Goal: Information Seeking & Learning: Find specific page/section

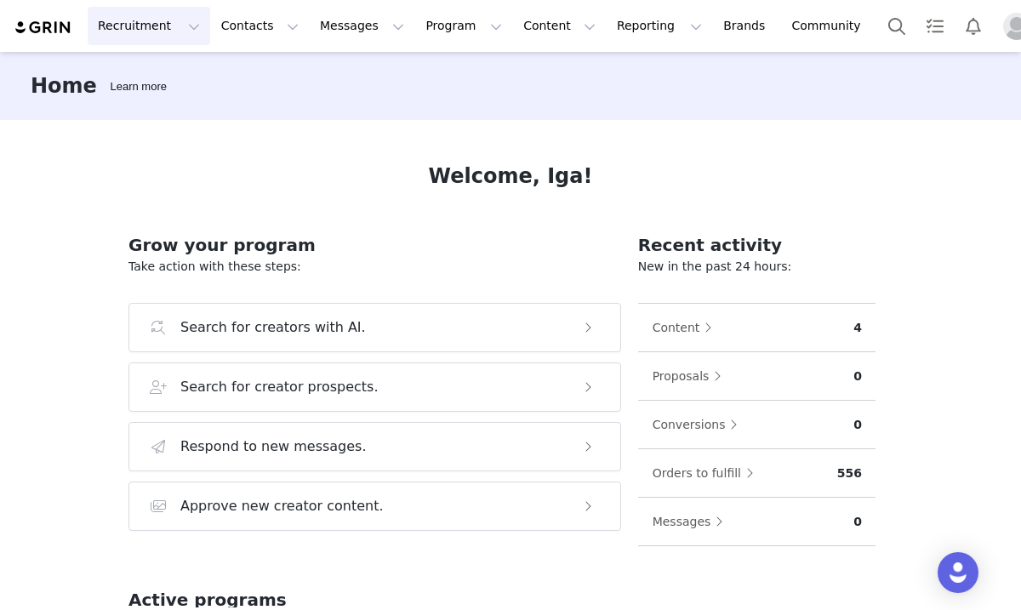
click at [153, 25] on button "Recruitment Recruitment" at bounding box center [149, 26] width 123 height 38
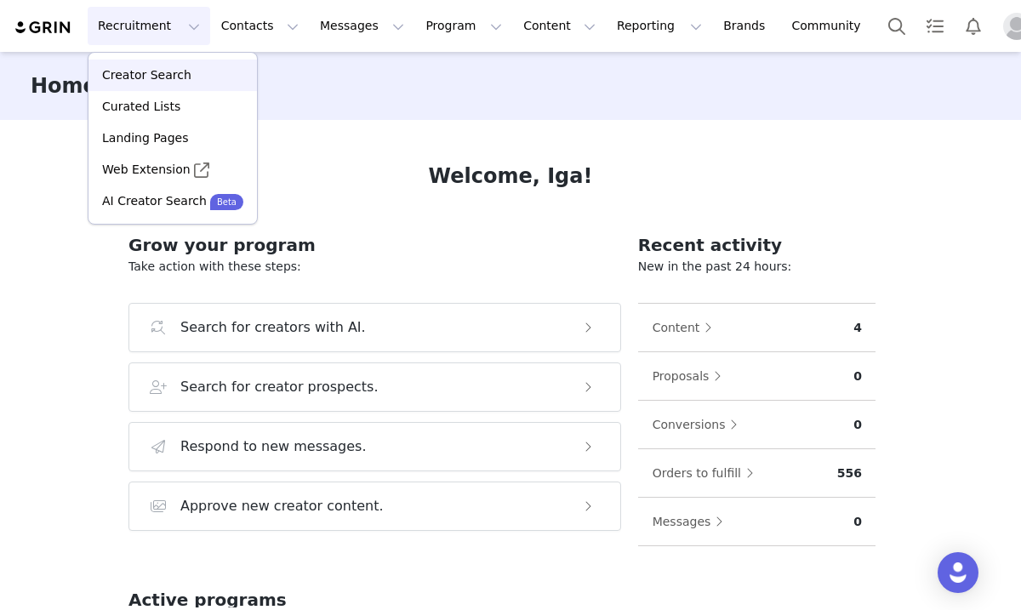
click at [168, 72] on p "Creator Search" at bounding box center [146, 75] width 89 height 18
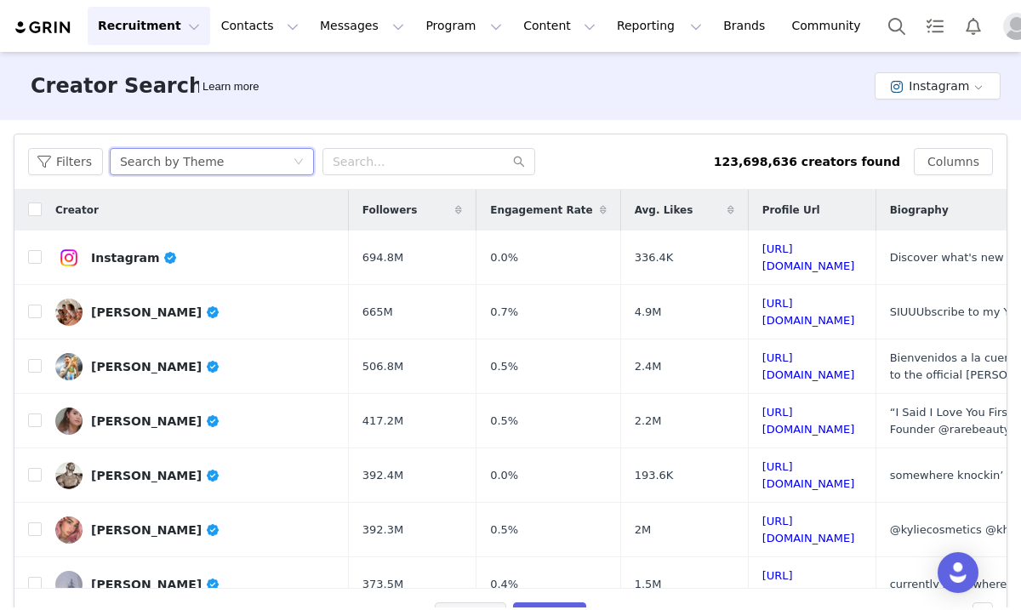
click at [241, 168] on div "Search by Theme" at bounding box center [206, 162] width 173 height 26
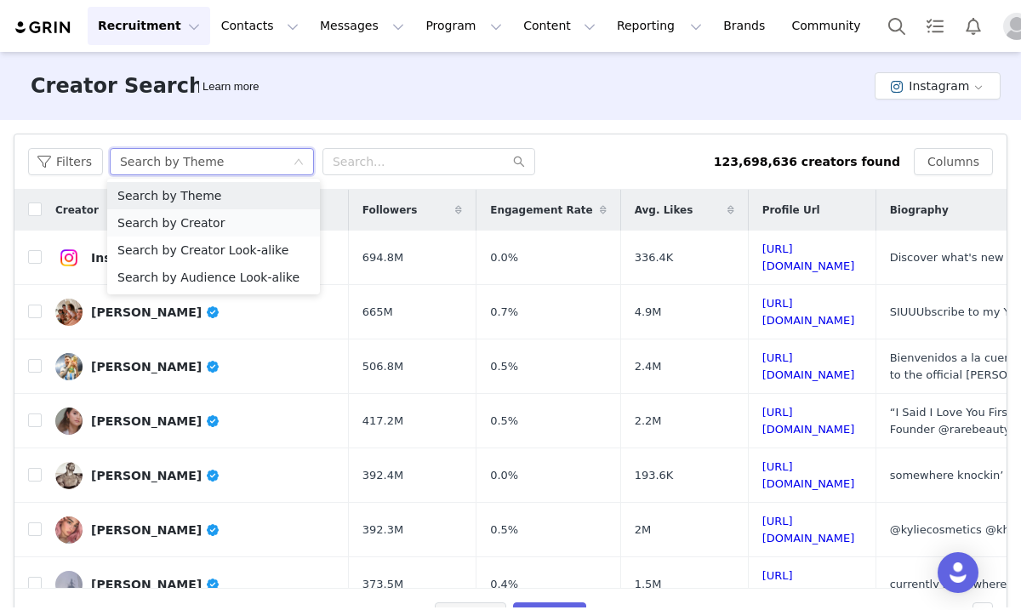
click at [240, 217] on li "Search by Creator" at bounding box center [213, 222] width 213 height 27
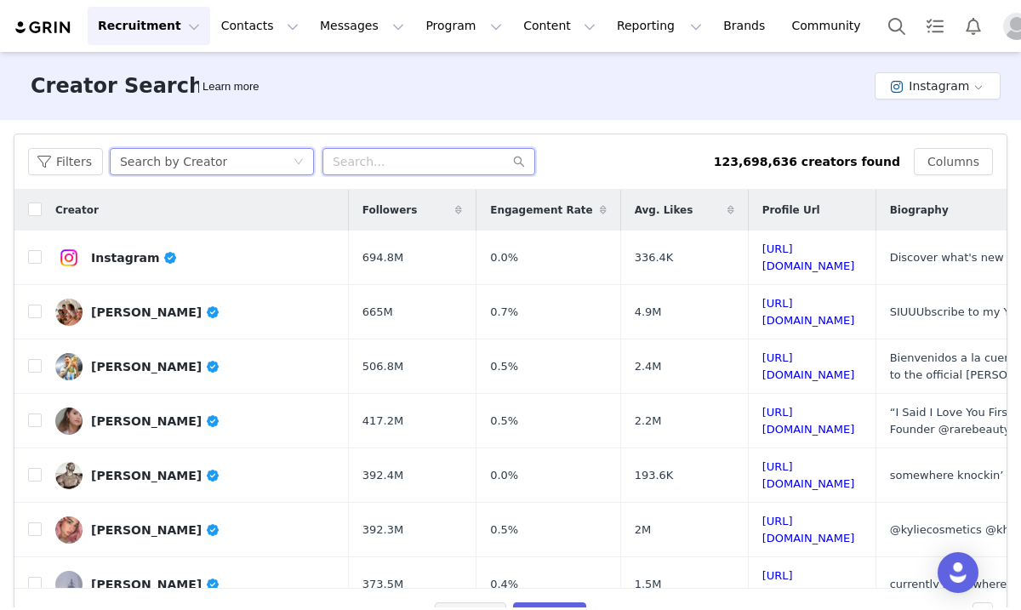
click at [352, 167] on input "text" at bounding box center [428, 161] width 213 height 27
paste input "ouisegreeenn"
click at [336, 165] on input "ouisegreeenn" at bounding box center [428, 161] width 213 height 27
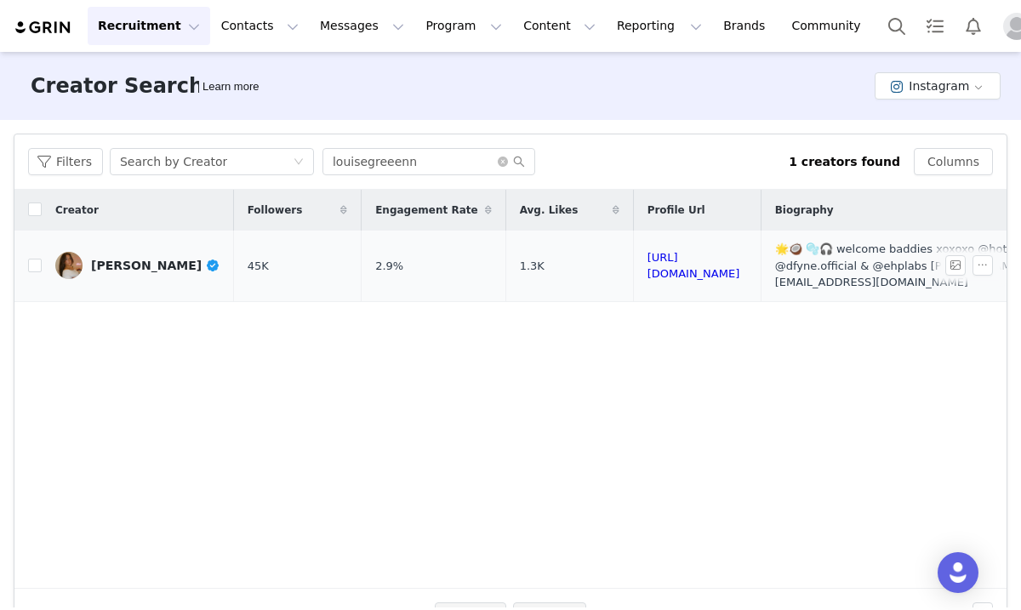
click at [130, 259] on div "[PERSON_NAME]" at bounding box center [155, 266] width 129 height 14
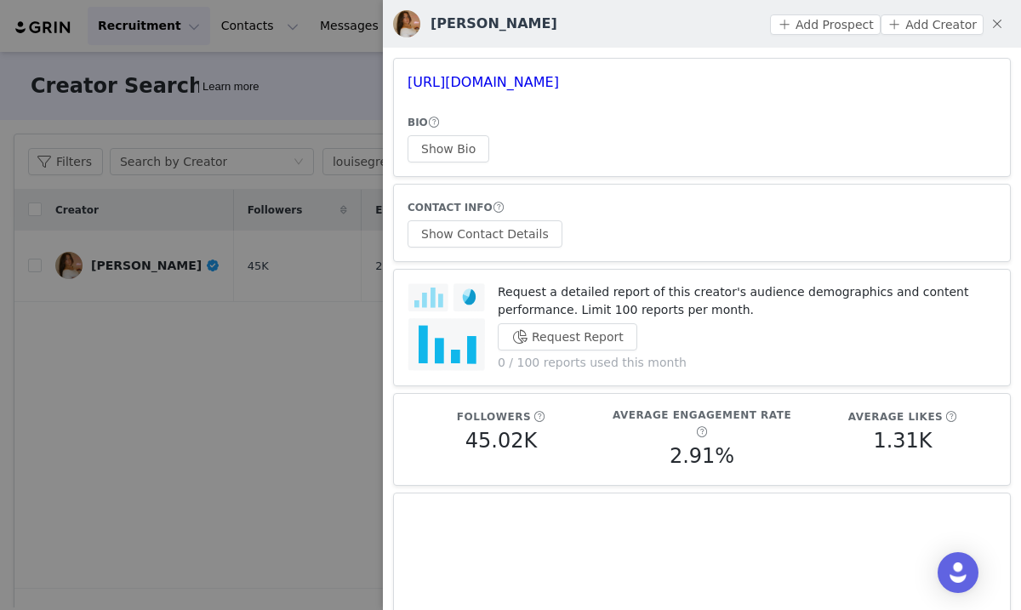
click at [314, 132] on div at bounding box center [510, 305] width 1021 height 610
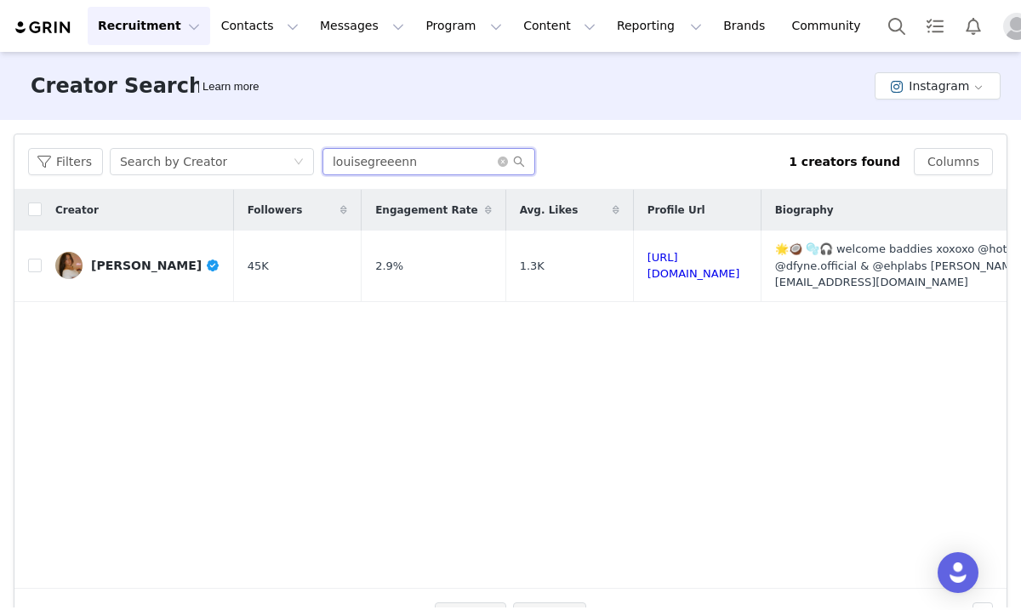
click at [408, 162] on input "louisegreeenn" at bounding box center [428, 161] width 213 height 27
paste input "[PERSON_NAME]"
click at [514, 165] on icon "icon: search" at bounding box center [519, 162] width 12 height 12
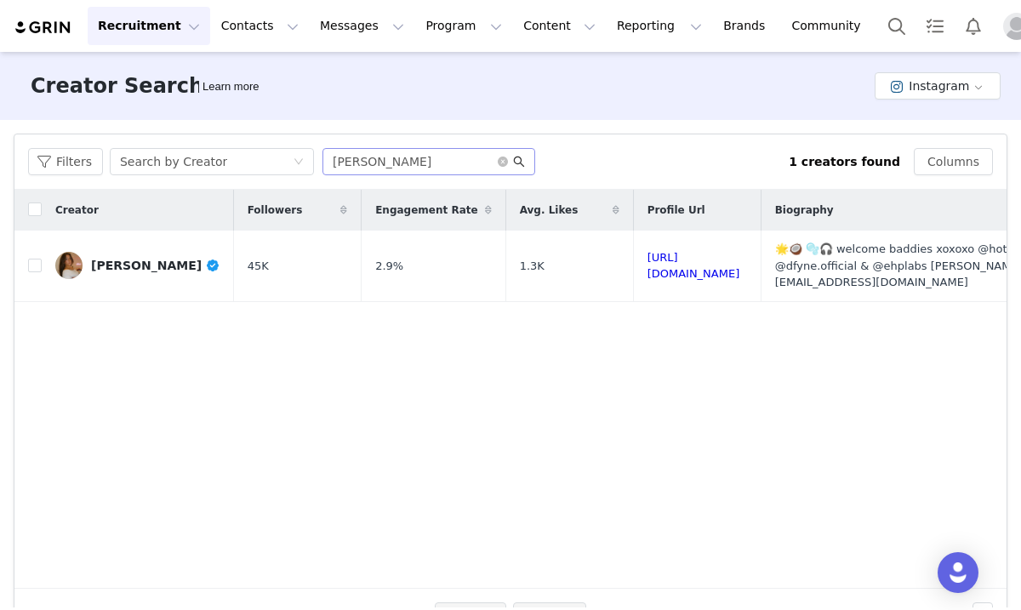
click at [518, 163] on icon "icon: search" at bounding box center [519, 162] width 12 height 12
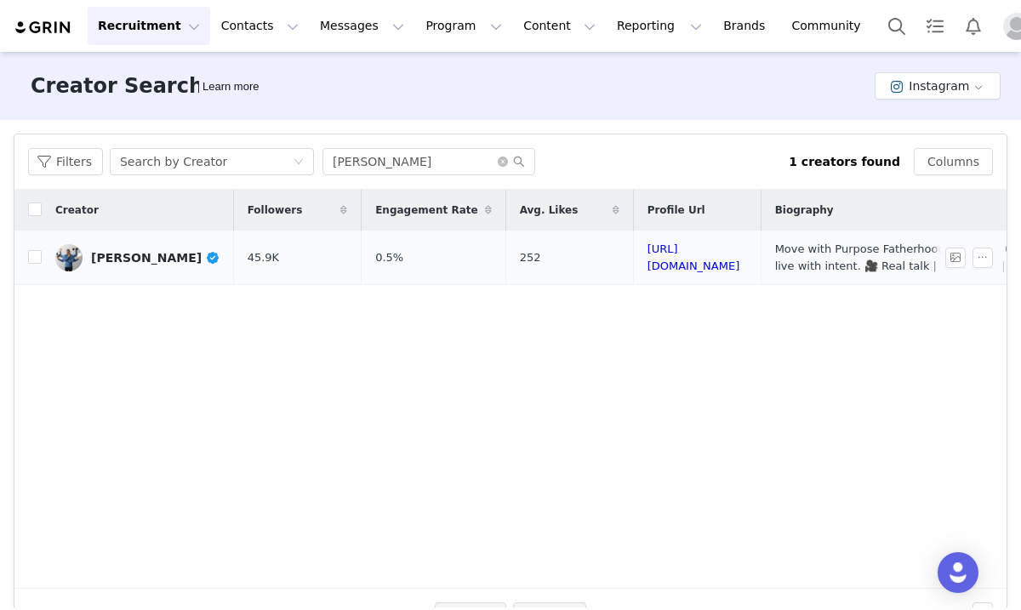
click at [134, 253] on div "[PERSON_NAME]" at bounding box center [155, 258] width 129 height 14
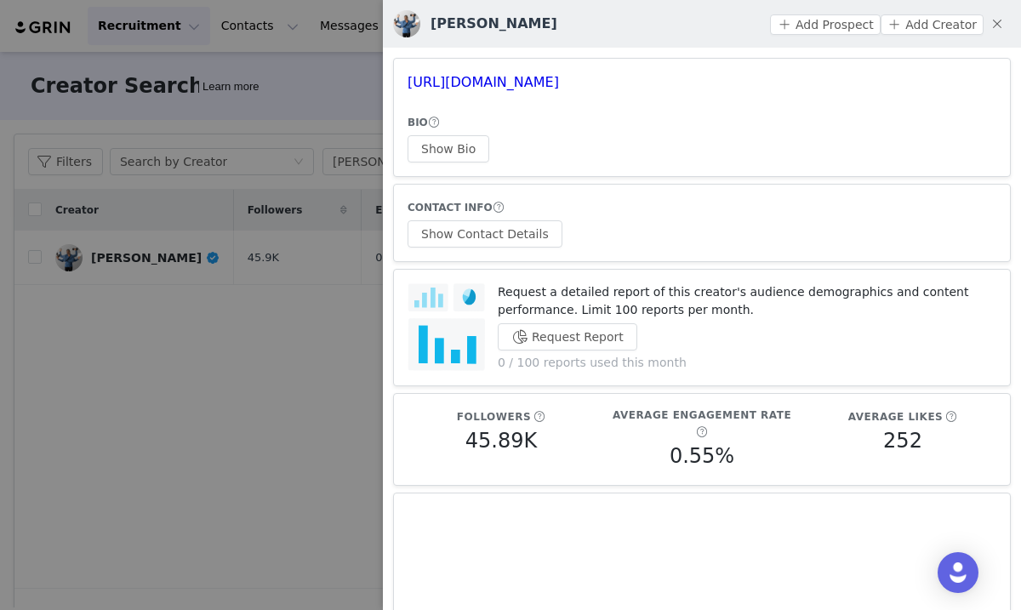
click at [331, 74] on div at bounding box center [510, 305] width 1021 height 610
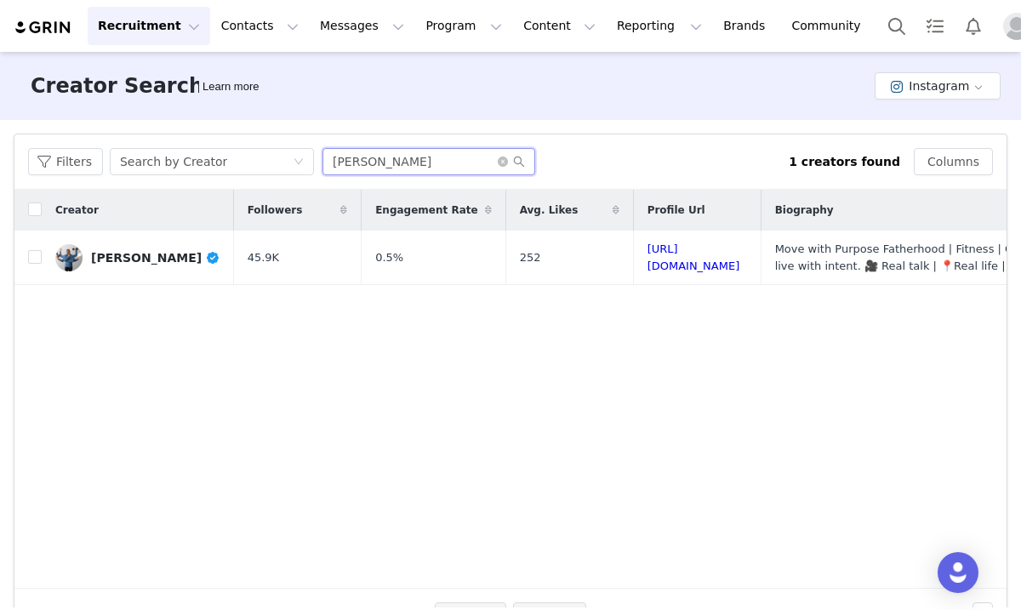
click at [424, 160] on input "[PERSON_NAME]" at bounding box center [428, 161] width 213 height 27
paste input "jadeimani_pt"
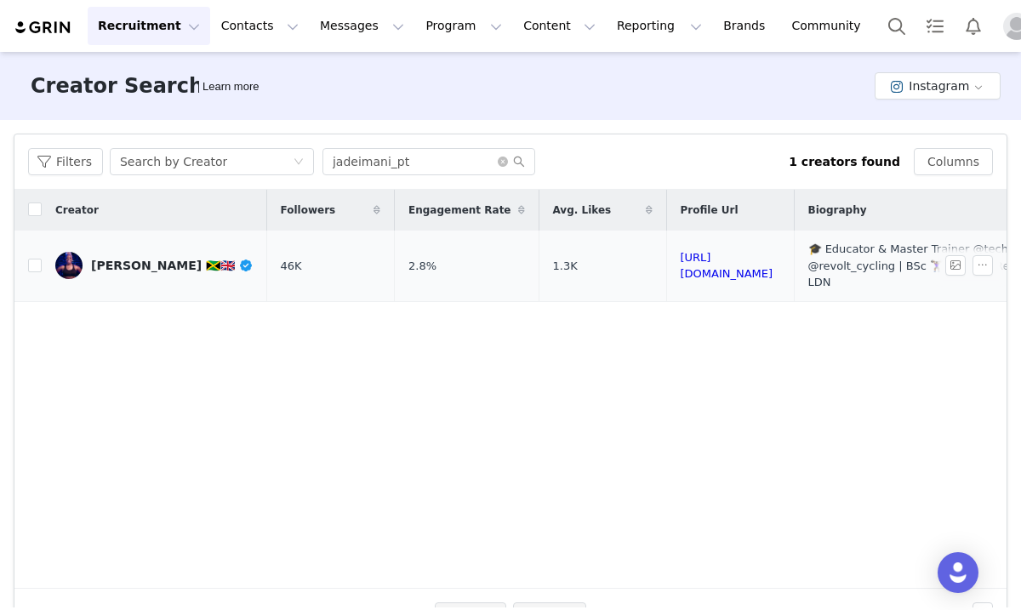
click at [124, 259] on div "[PERSON_NAME] 🇯🇲🇬🇧" at bounding box center [172, 266] width 163 height 14
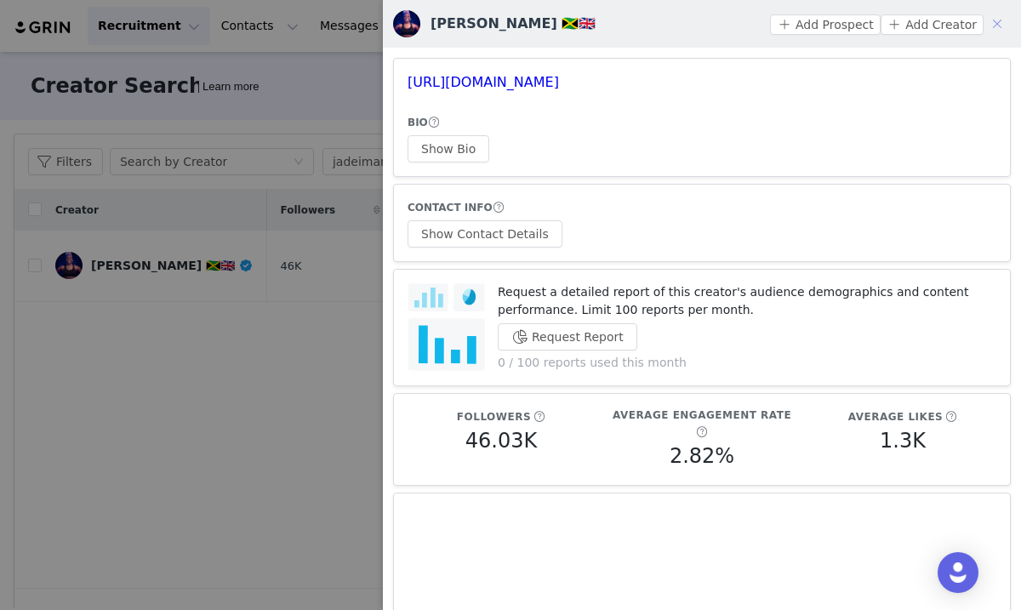
click at [992, 25] on button "button" at bounding box center [997, 23] width 27 height 27
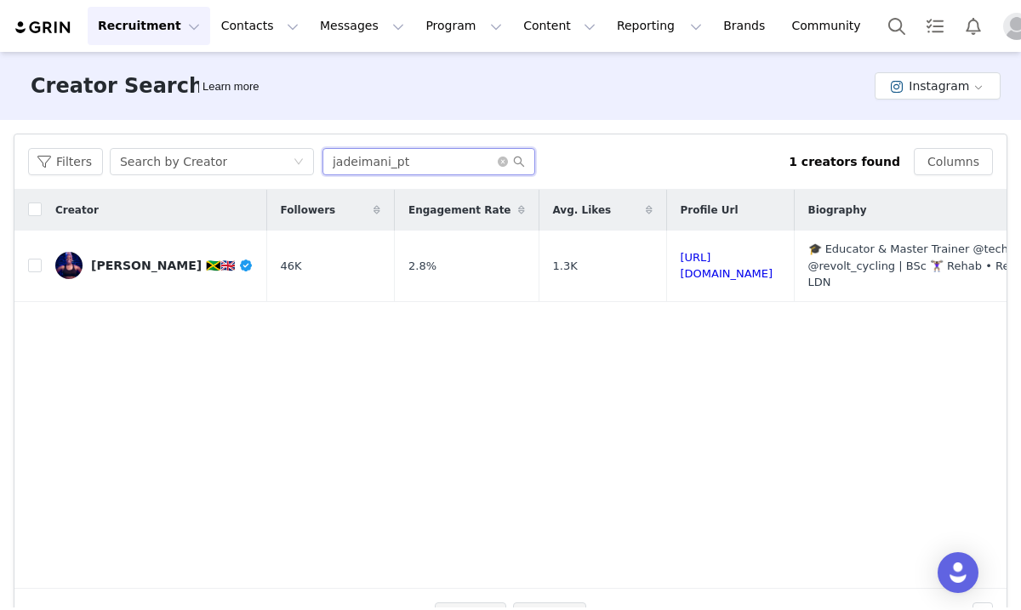
click at [359, 162] on input "jadeimani_pt" at bounding box center [428, 161] width 213 height 27
paste input "kateglavan"
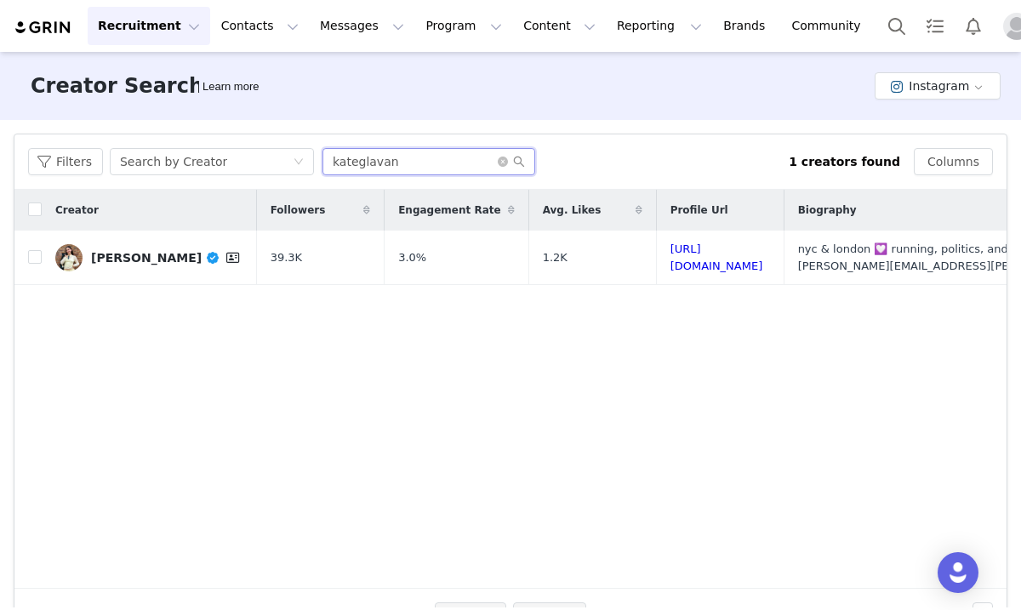
click at [364, 157] on input "kateglavan" at bounding box center [428, 161] width 213 height 27
paste input "haroonmota"
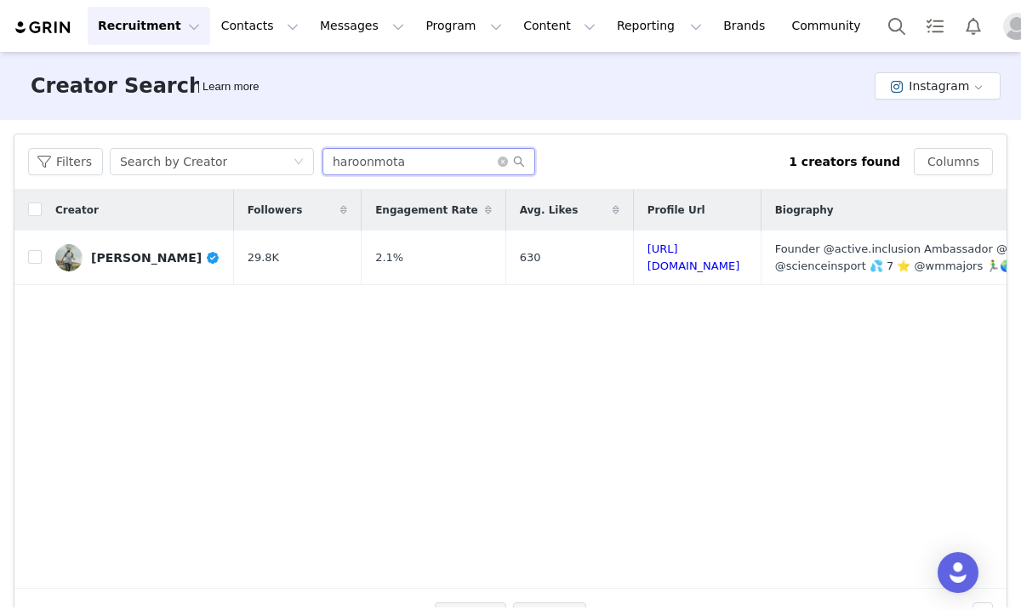
click at [398, 155] on input "haroonmota" at bounding box center [428, 161] width 213 height 27
paste input "katiefduarte"
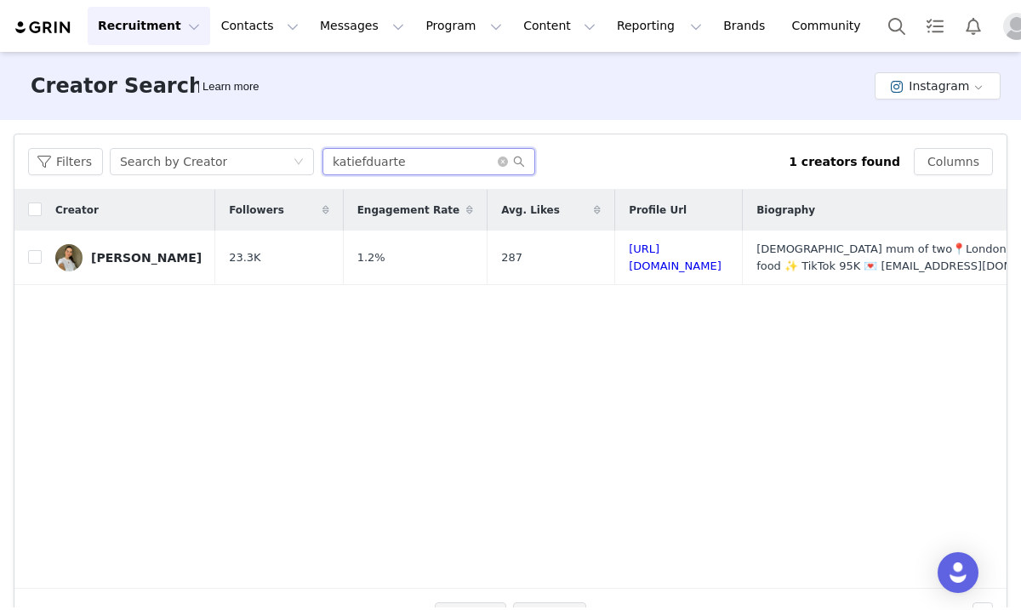
click at [365, 163] on input "katiefduarte" at bounding box center [428, 161] width 213 height 27
paste input "meganshortxx"
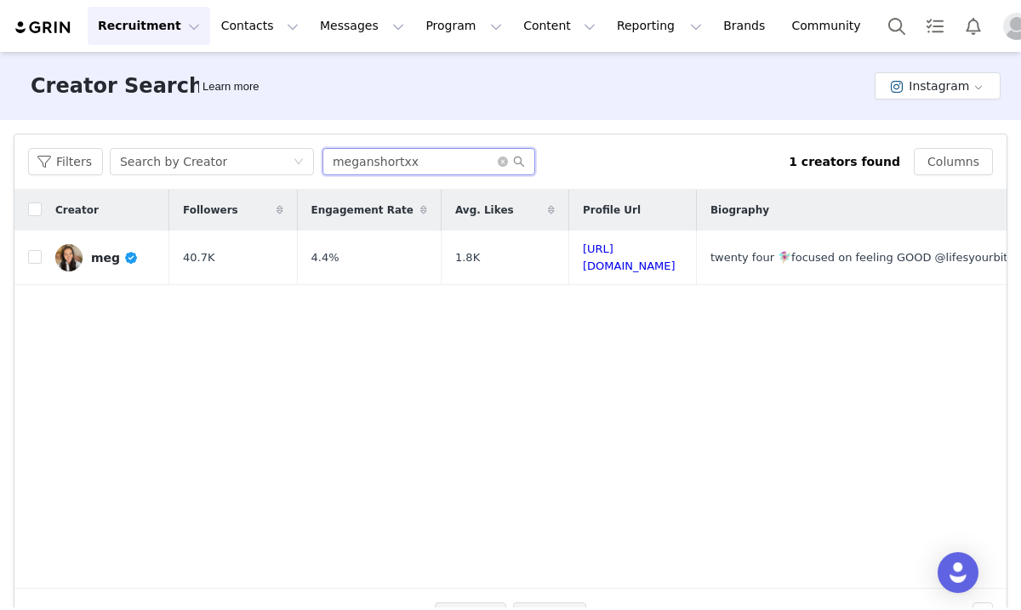
click at [410, 168] on input "meganshortxx" at bounding box center [428, 161] width 213 height 27
paste input "luellamayfitness"
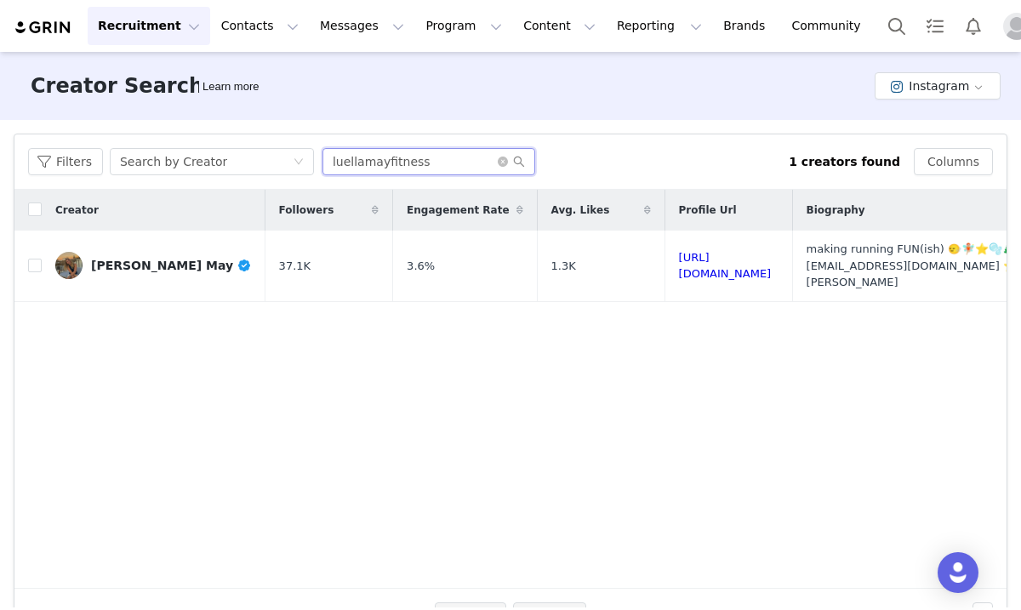
click at [400, 156] on input "luellamayfitness" at bounding box center [428, 161] width 213 height 27
paste input "eliseplatt"
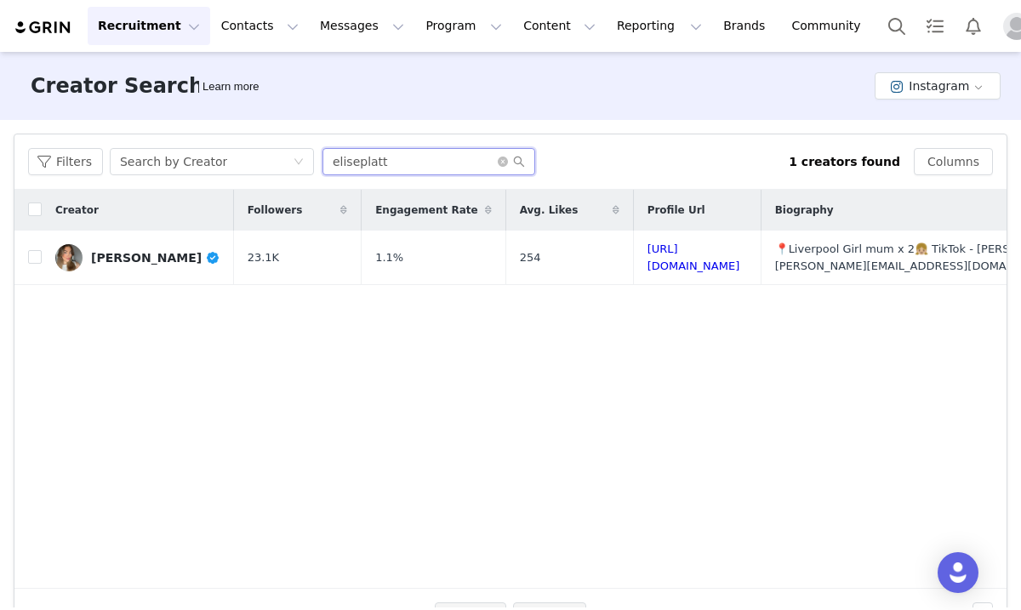
click at [426, 157] on input "eliseplatt" at bounding box center [428, 161] width 213 height 27
paste input "mr_ankuri"
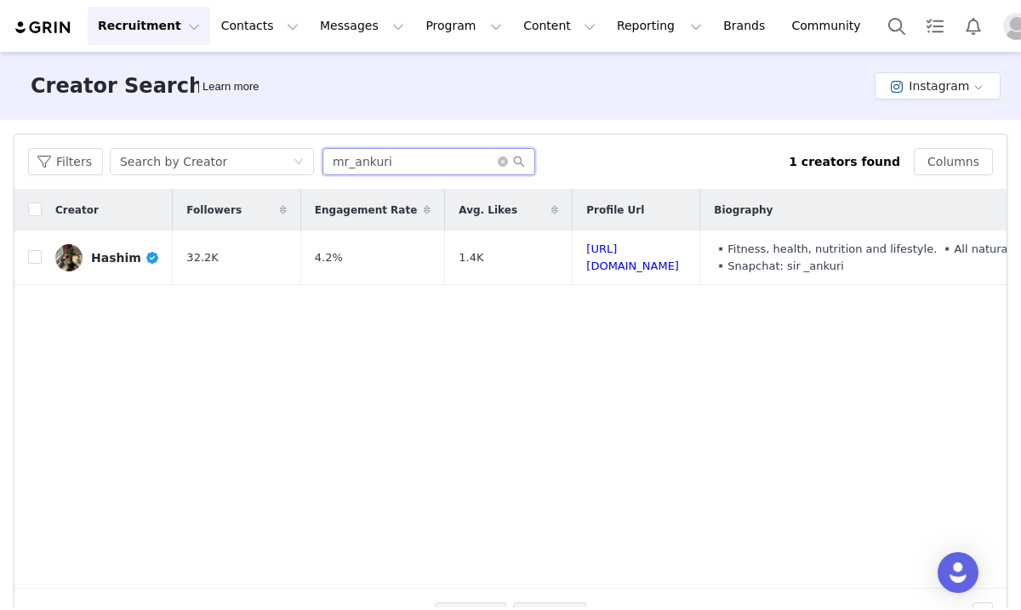
click at [369, 164] on input "mr_ankuri" at bounding box center [428, 161] width 213 height 27
paste input "petiteelise"
type input "petiteelise"
